Goal: Check status

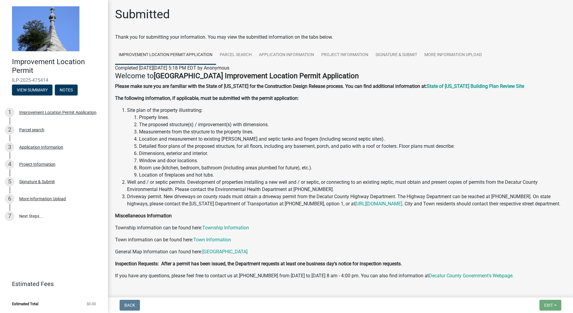
scroll to position [27, 0]
click at [32, 86] on button "View Summary" at bounding box center [32, 89] width 40 height 11
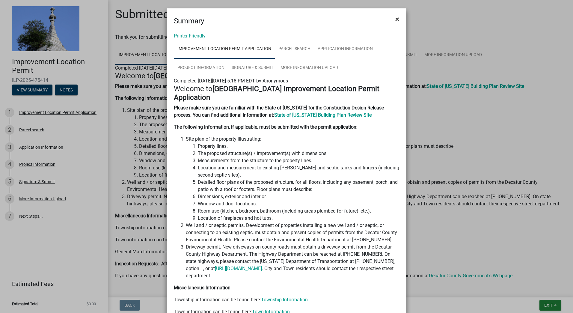
click at [395, 22] on span "×" at bounding box center [397, 19] width 4 height 8
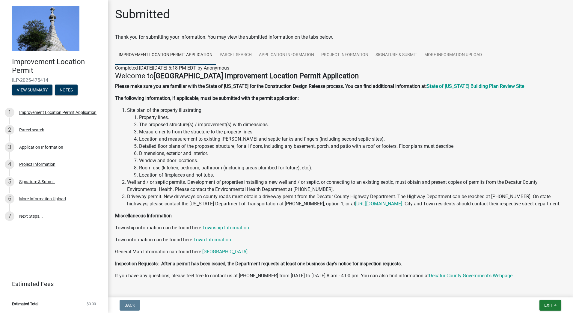
scroll to position [27, 0]
